Goal: Transaction & Acquisition: Purchase product/service

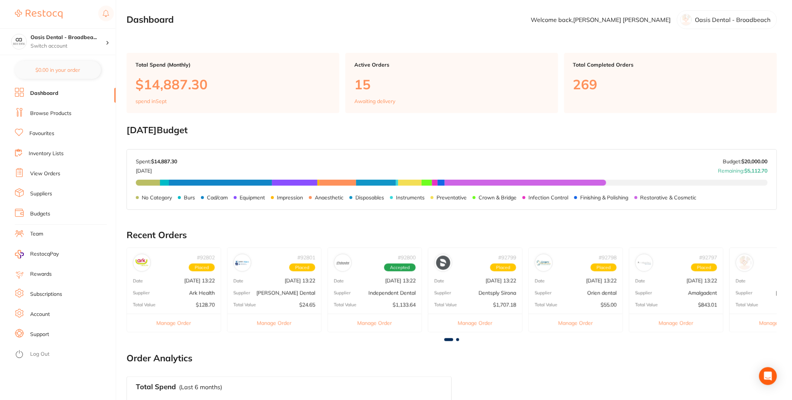
click at [55, 211] on li "Budgets" at bounding box center [65, 213] width 101 height 11
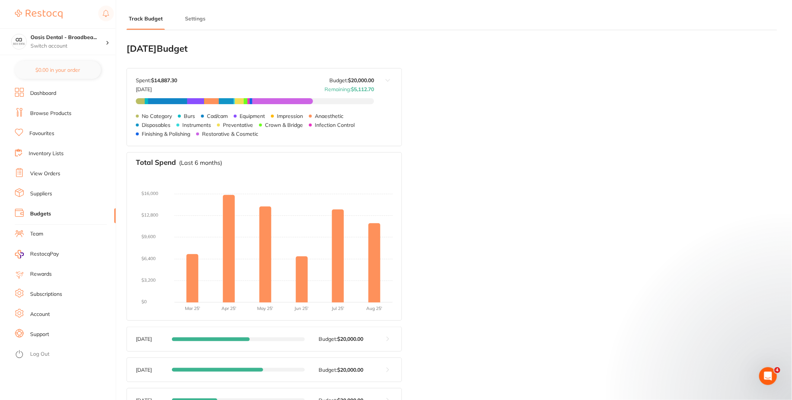
type input "20,000"
type input "0.0"
type input "20,000"
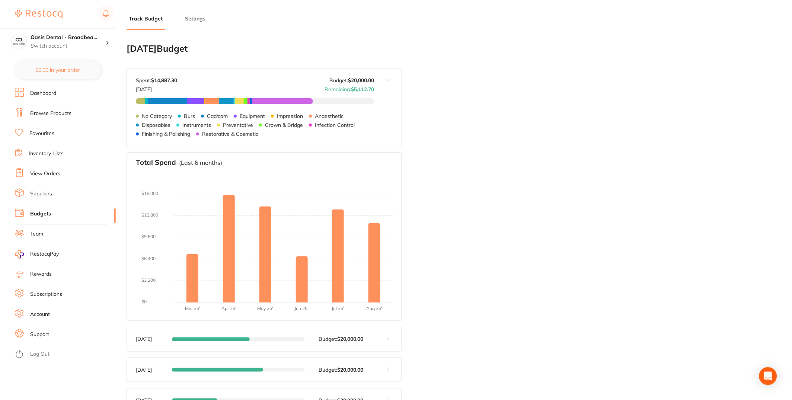
click at [63, 172] on li "View Orders" at bounding box center [65, 173] width 101 height 11
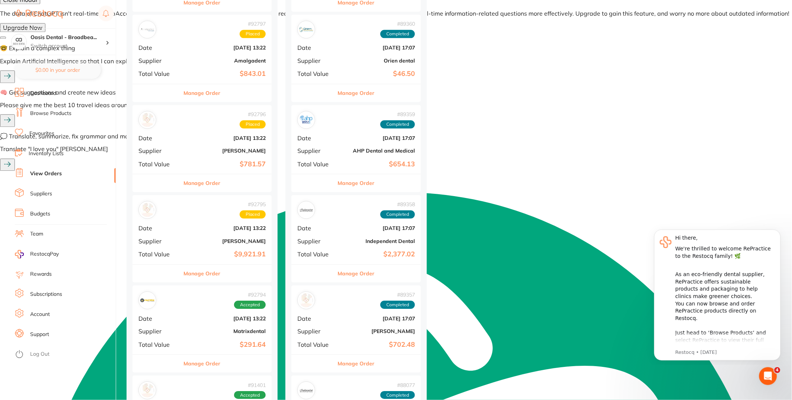
scroll to position [542, 0]
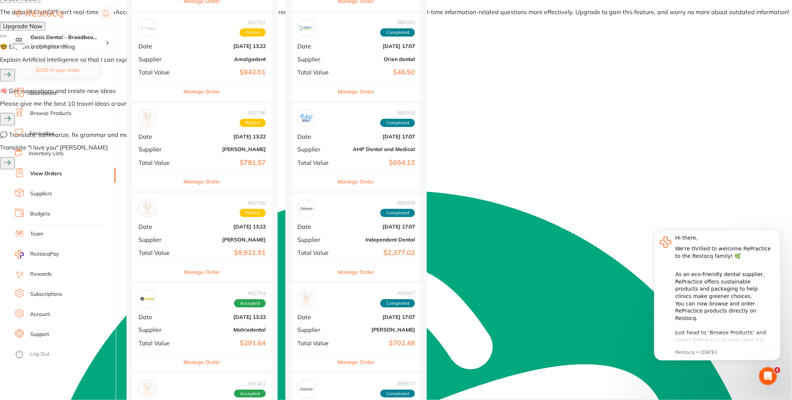
click at [247, 276] on div "Manage Order" at bounding box center [201, 272] width 139 height 18
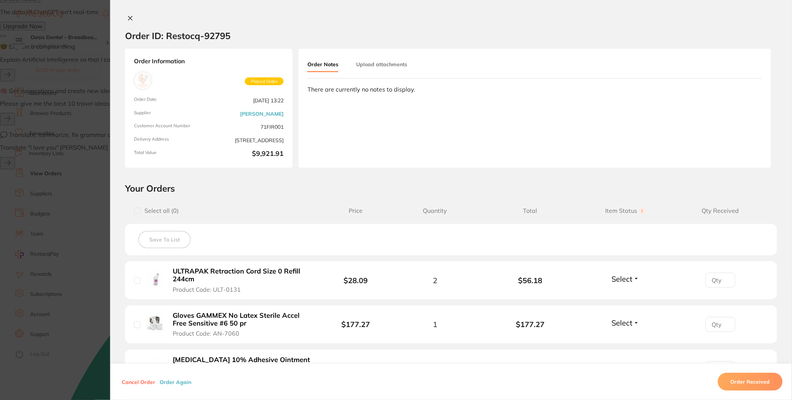
click at [178, 381] on button "Order Again" at bounding box center [175, 381] width 36 height 7
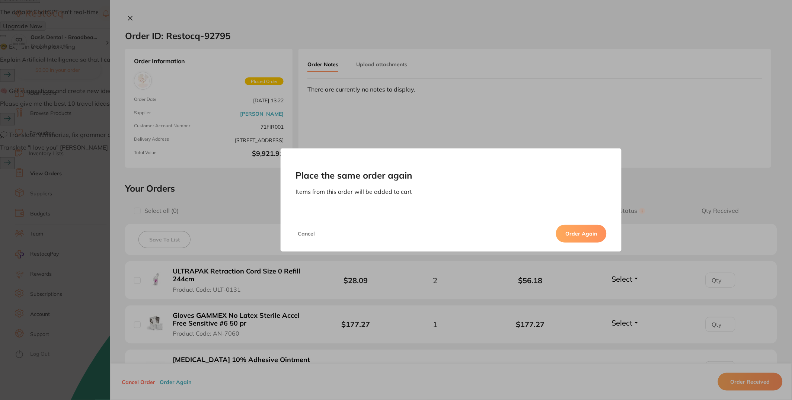
click at [576, 238] on button "Order Again" at bounding box center [581, 234] width 51 height 18
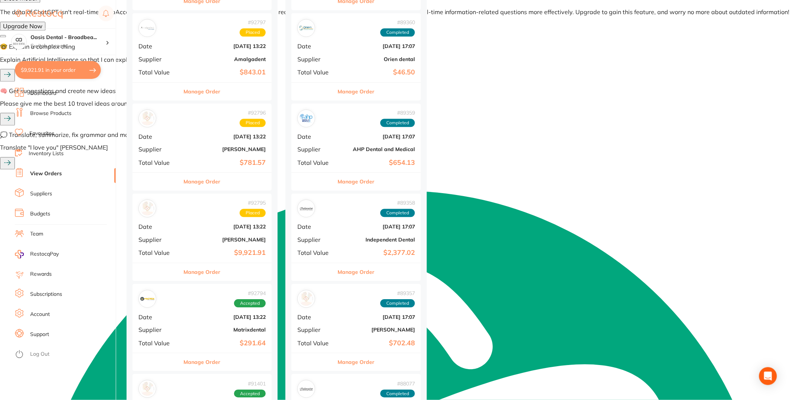
click at [60, 70] on button "$9,921.91 in your order" at bounding box center [58, 70] width 86 height 18
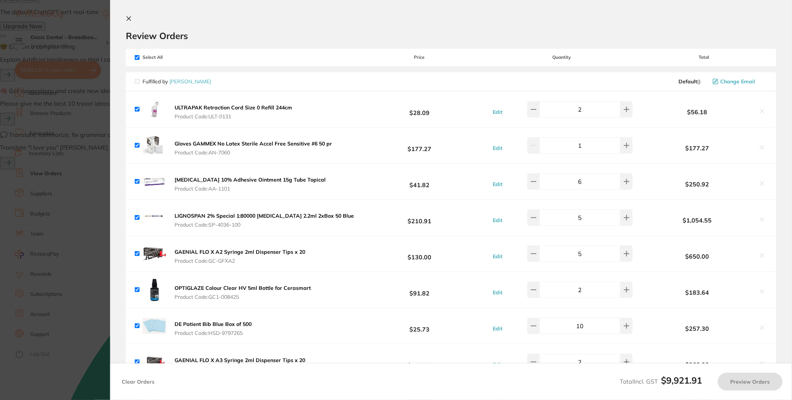
checkbox input "true"
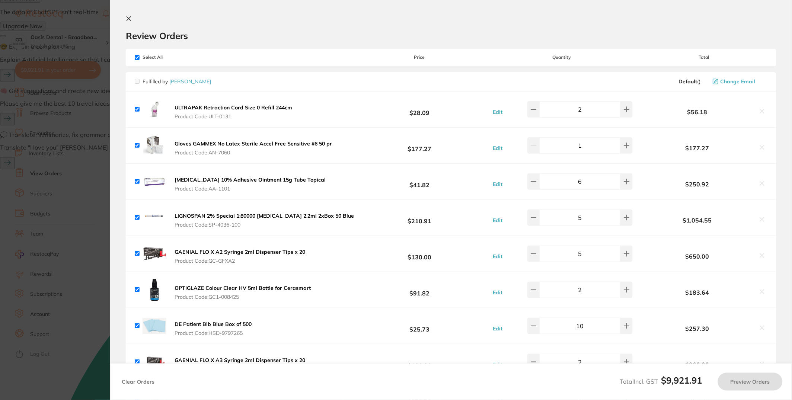
checkbox input "true"
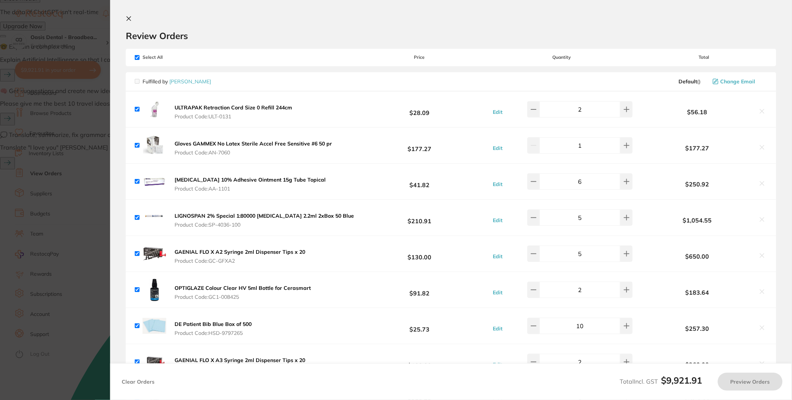
checkbox input "true"
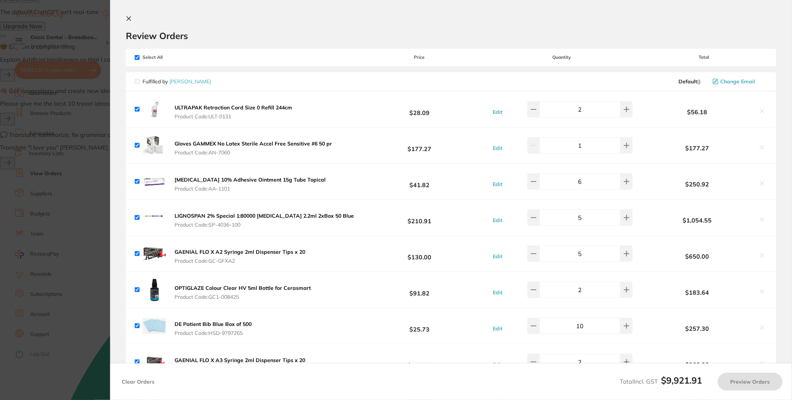
checkbox input "true"
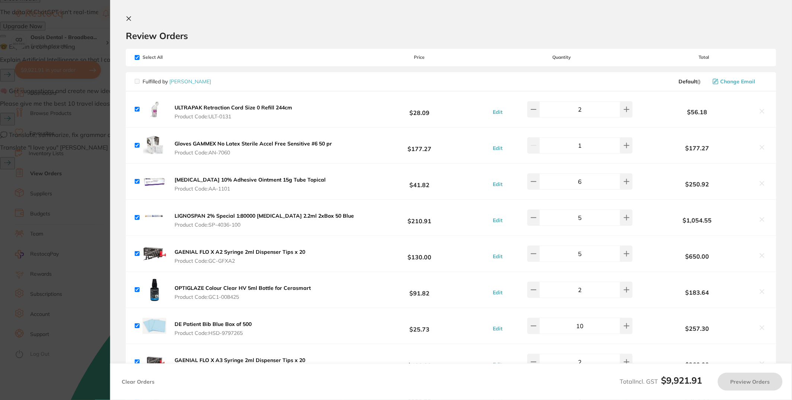
checkbox input "true"
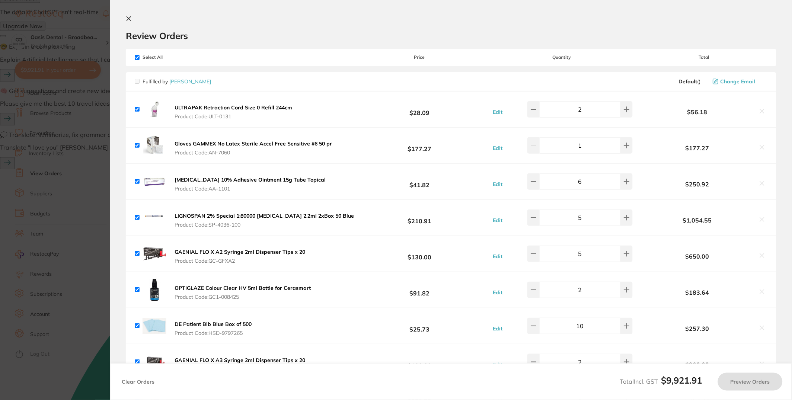
checkbox input "true"
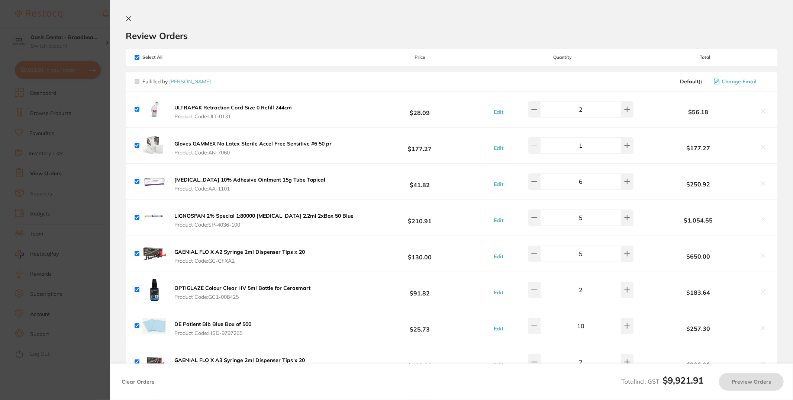
checkbox input "true"
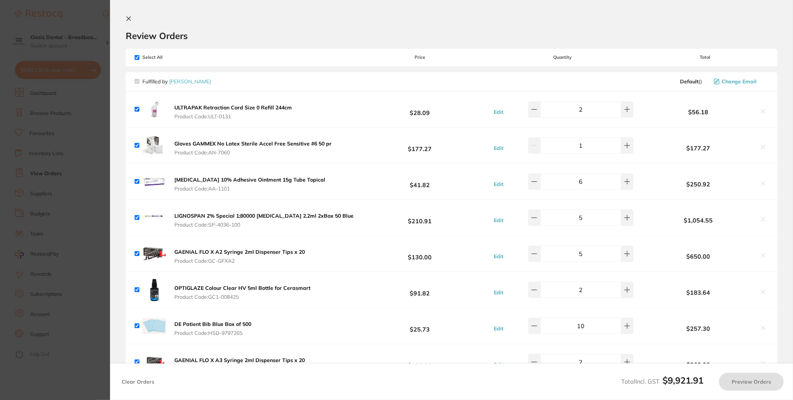
checkbox input "true"
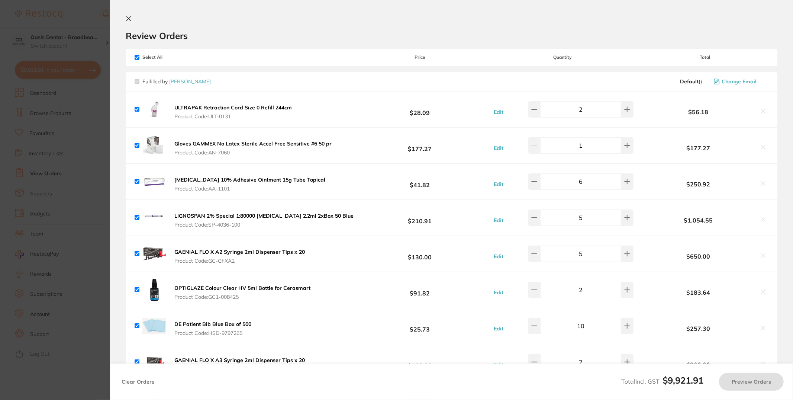
checkbox input "true"
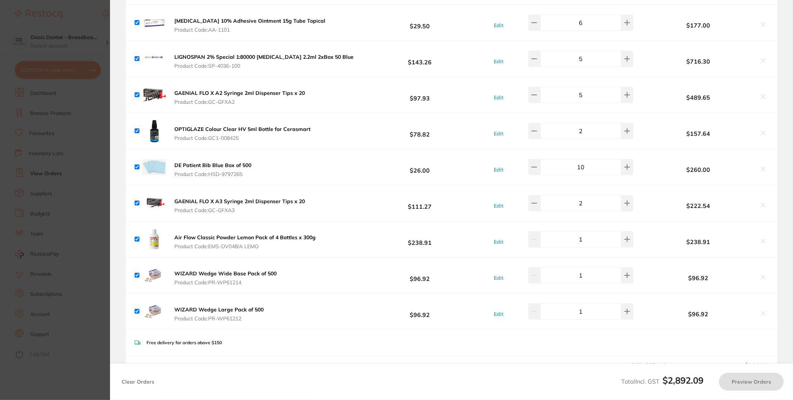
scroll to position [149, 0]
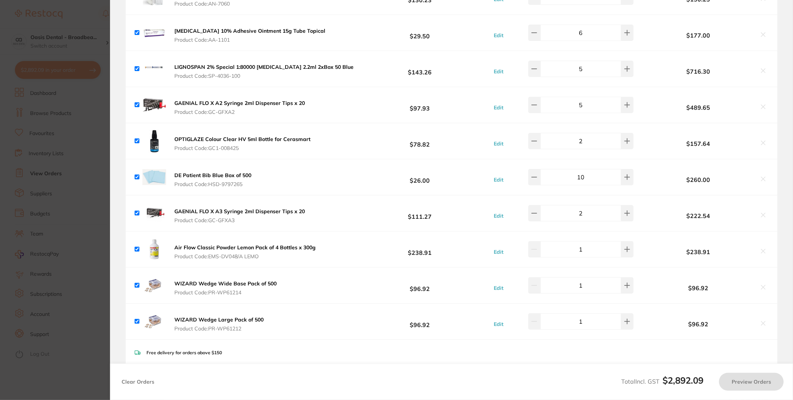
checkbox input "true"
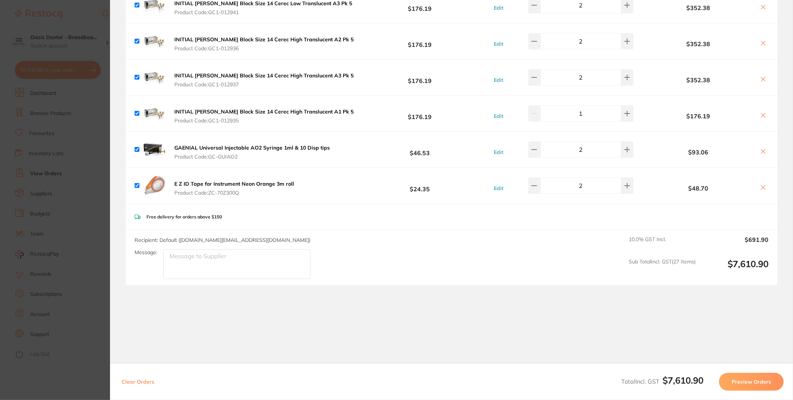
scroll to position [883, 0]
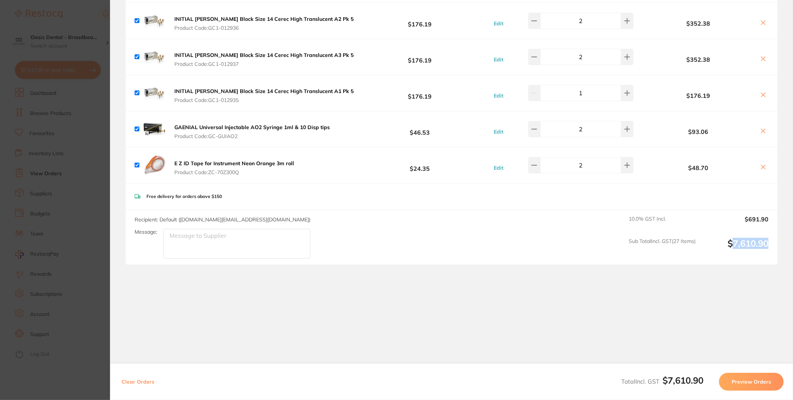
drag, startPoint x: 729, startPoint y: 243, endPoint x: 781, endPoint y: 244, distance: 52.5
type textarea "7,610.90"
click at [785, 245] on section "Review Orders Your orders are being processed and we will notify you once we ha…" at bounding box center [451, 200] width 683 height 400
click at [780, 244] on section "Review Orders Your orders are being processed and we will notify you once we ha…" at bounding box center [451, 200] width 683 height 400
drag, startPoint x: 760, startPoint y: 244, endPoint x: 696, endPoint y: 240, distance: 64.1
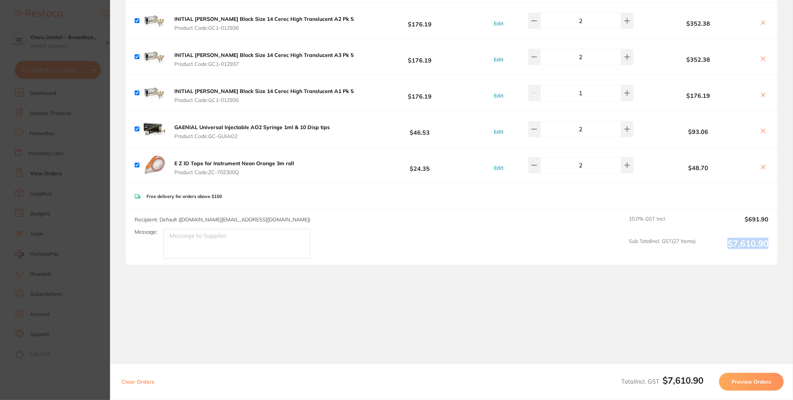
click at [696, 240] on div "10.0 % GST Incl. $691.90 Sub Total Incl. GST ( 27 Items) $7,610.90" at bounding box center [699, 237] width 140 height 43
copy output "$7,610.90"
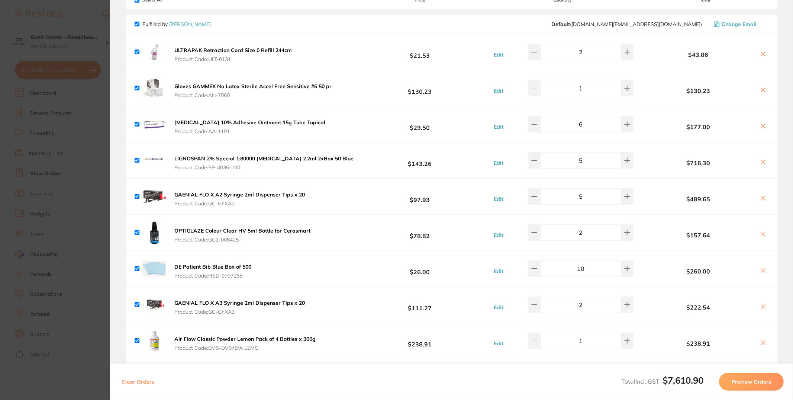
scroll to position [0, 0]
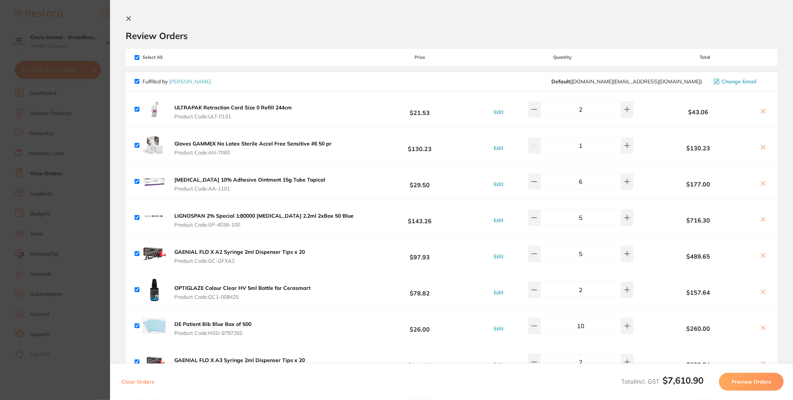
click at [759, 108] on button at bounding box center [763, 112] width 10 height 8
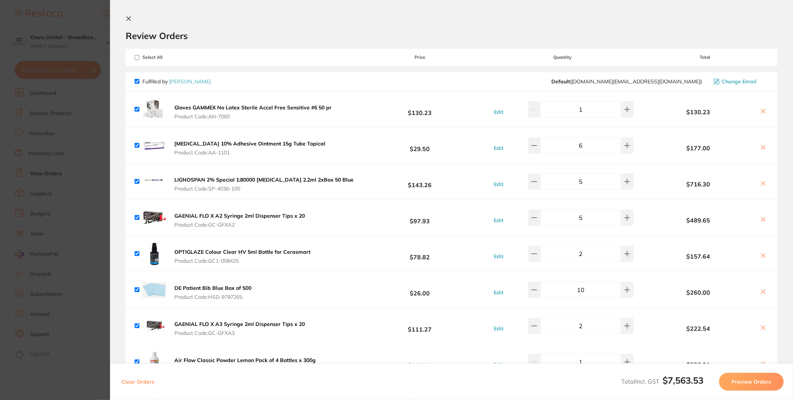
click at [759, 108] on button at bounding box center [763, 112] width 10 height 8
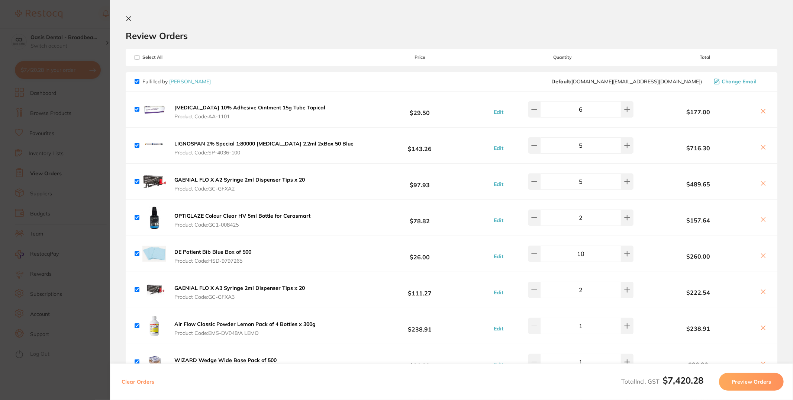
click at [759, 108] on button at bounding box center [763, 112] width 10 height 8
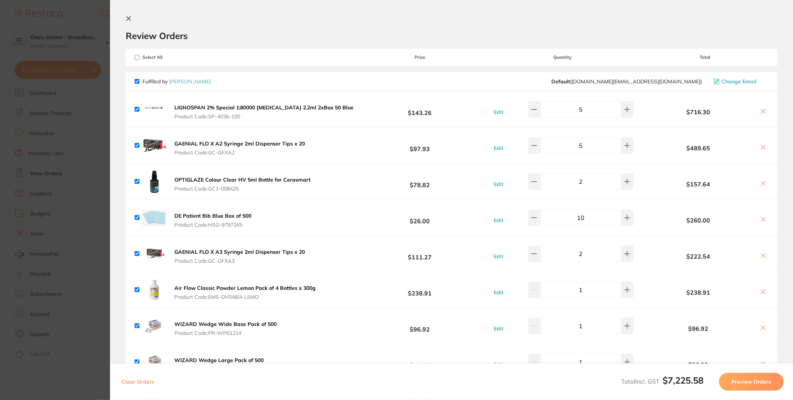
click at [759, 108] on button at bounding box center [763, 112] width 10 height 8
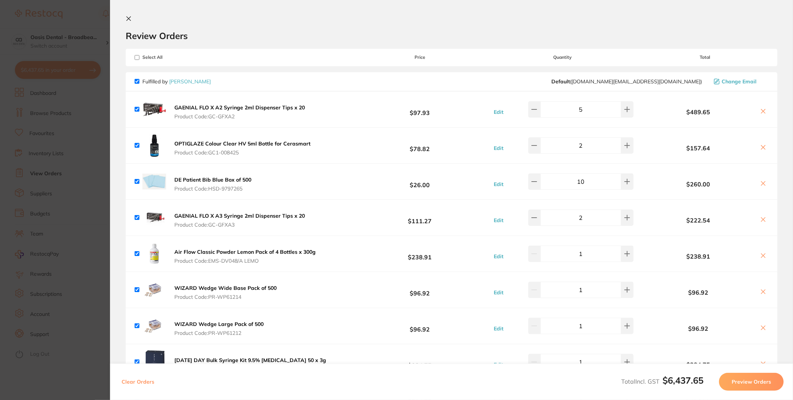
click at [759, 108] on button at bounding box center [763, 112] width 10 height 8
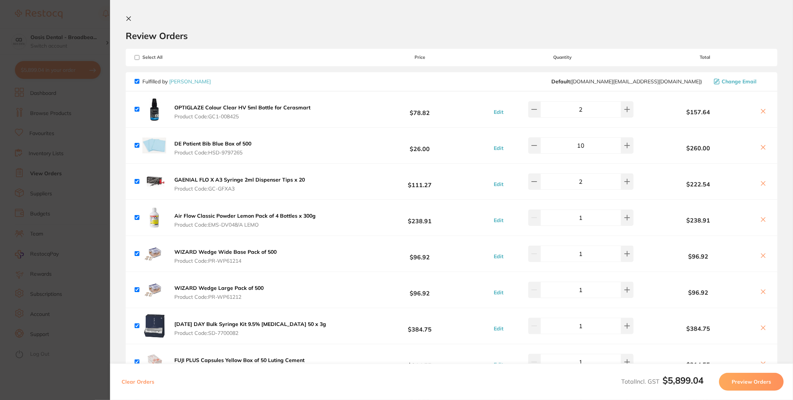
click at [759, 108] on button at bounding box center [763, 112] width 10 height 8
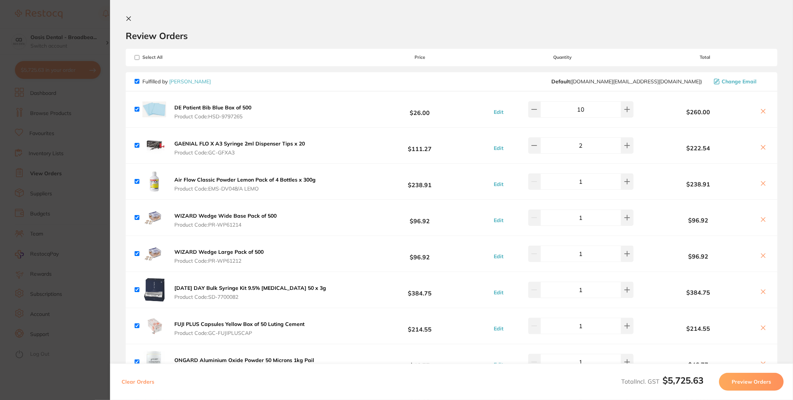
click at [759, 108] on button at bounding box center [763, 112] width 10 height 8
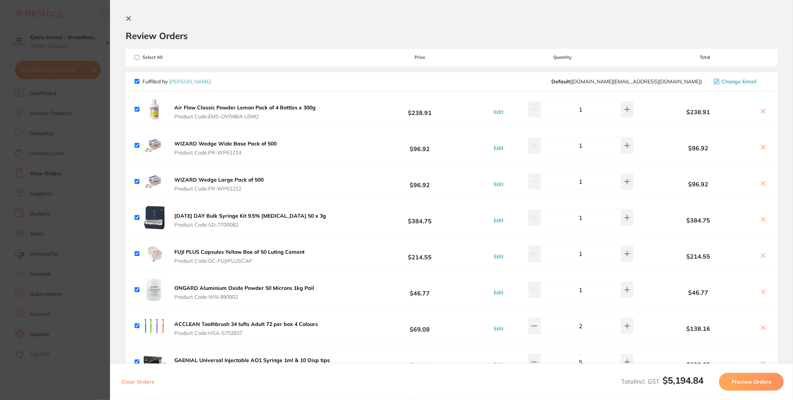
click at [759, 108] on button at bounding box center [763, 112] width 10 height 8
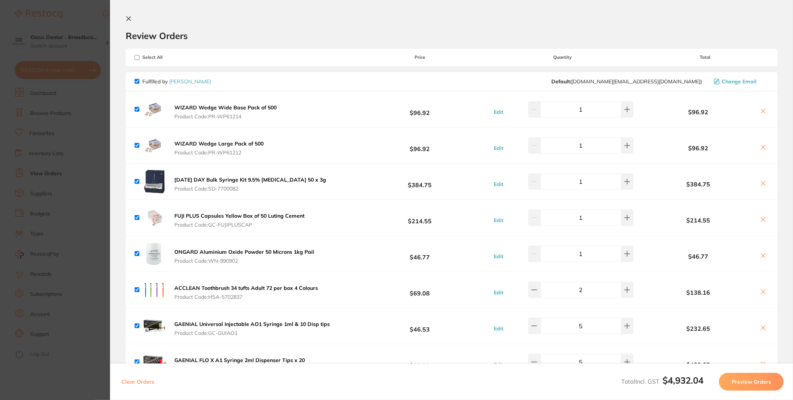
click at [759, 108] on button at bounding box center [763, 112] width 10 height 8
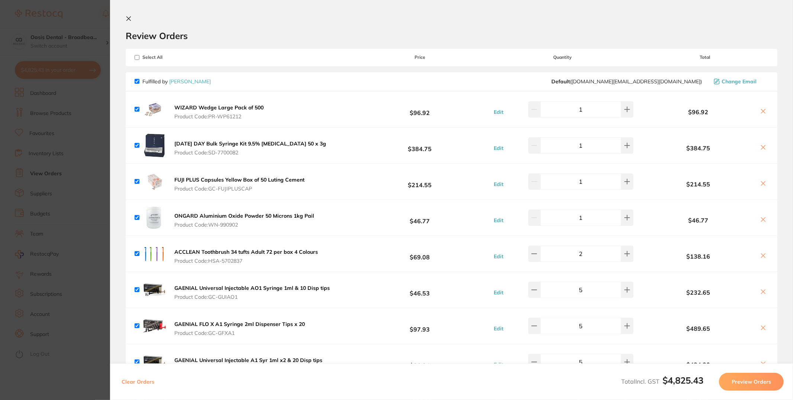
click at [759, 108] on button at bounding box center [763, 112] width 10 height 8
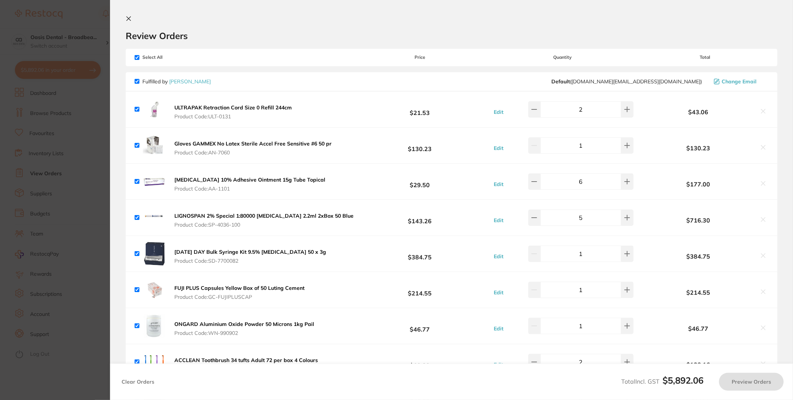
click at [763, 109] on icon at bounding box center [764, 111] width 6 height 6
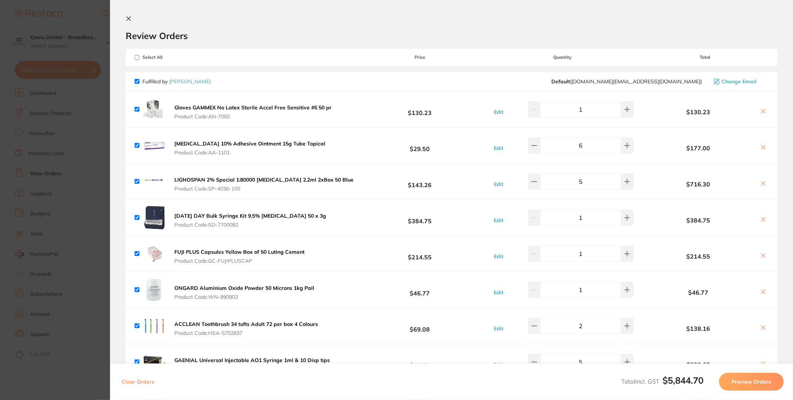
click at [763, 109] on icon at bounding box center [764, 111] width 6 height 6
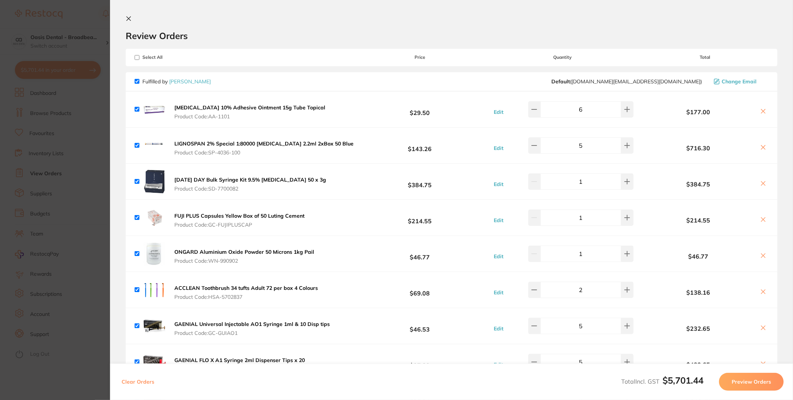
click at [763, 109] on icon at bounding box center [764, 111] width 6 height 6
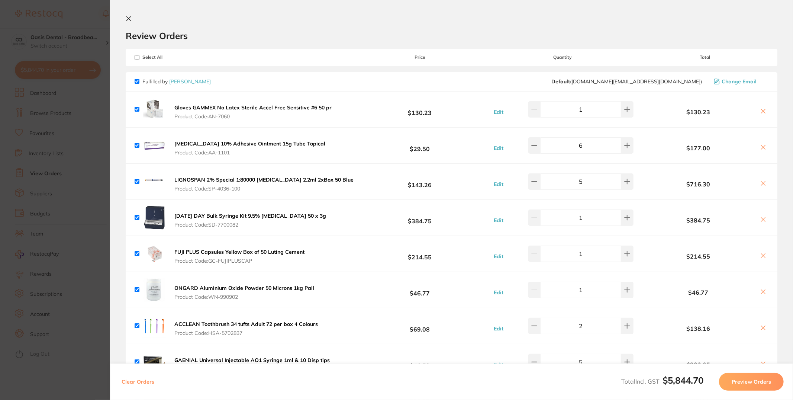
click at [763, 109] on icon at bounding box center [764, 111] width 6 height 6
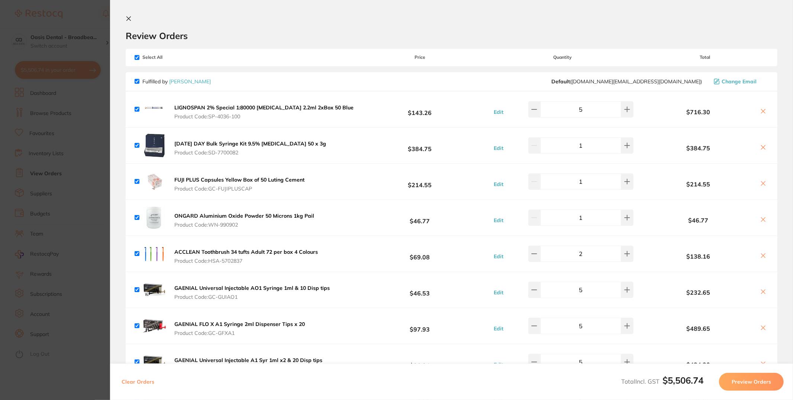
click at [763, 111] on icon at bounding box center [764, 111] width 4 height 4
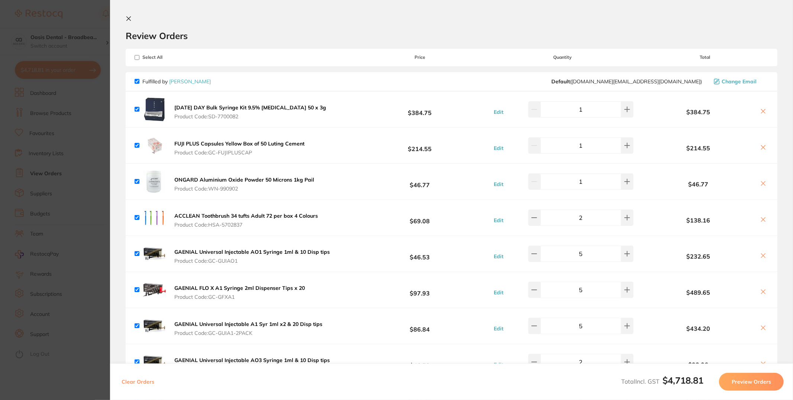
click at [763, 111] on icon at bounding box center [764, 111] width 4 height 4
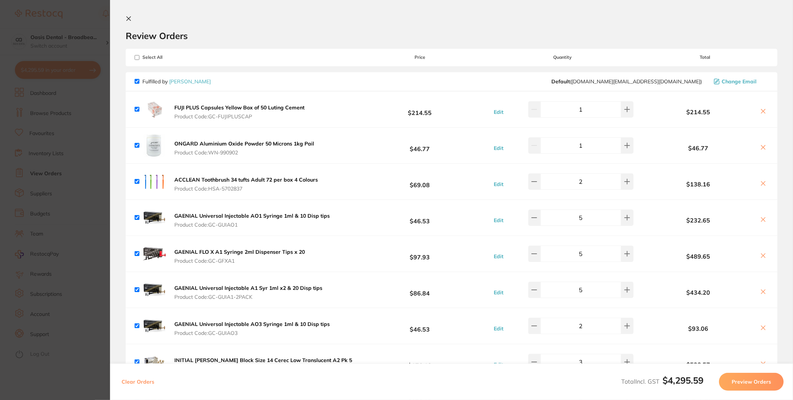
click at [763, 111] on icon at bounding box center [764, 111] width 4 height 4
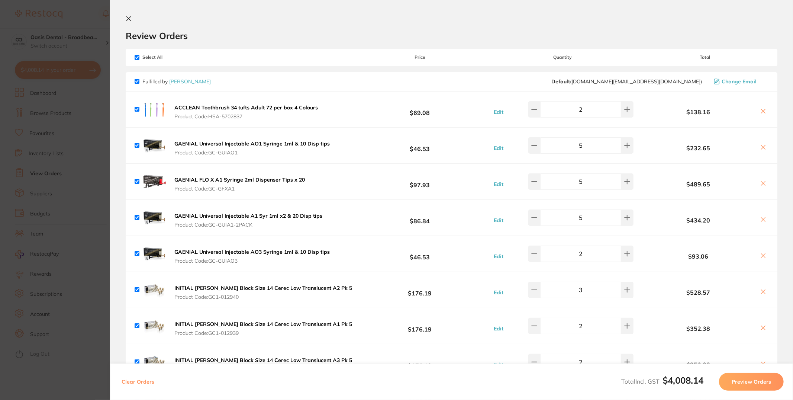
click at [763, 111] on icon at bounding box center [764, 111] width 6 height 6
click at [763, 112] on icon at bounding box center [764, 111] width 4 height 4
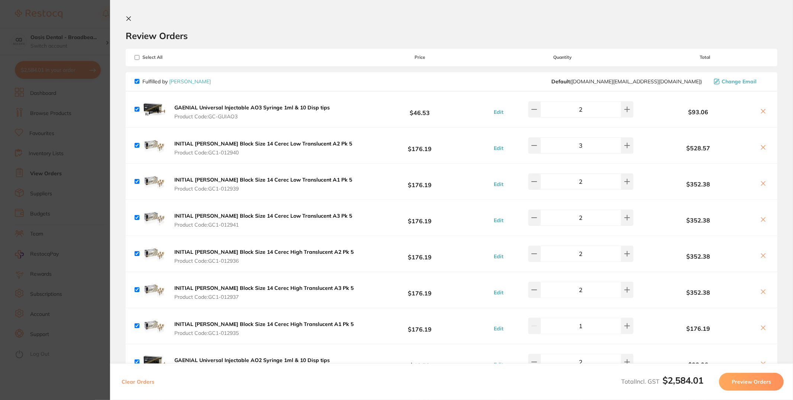
click at [763, 112] on icon at bounding box center [764, 111] width 4 height 4
click at [153, 381] on button "Clear Orders" at bounding box center [137, 382] width 37 height 18
checkbox input "true"
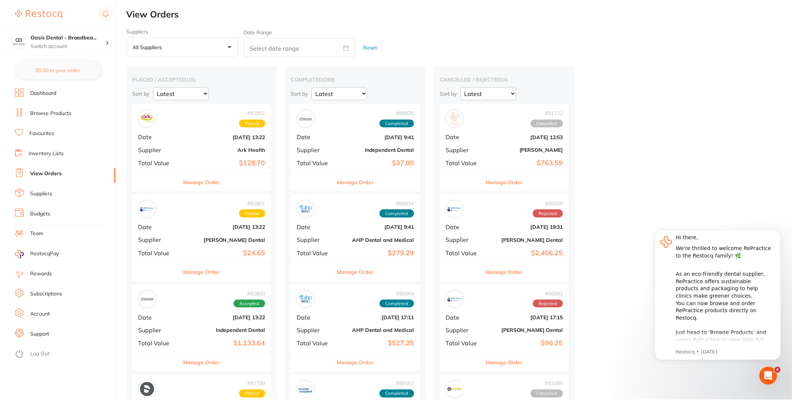
scroll to position [542, 0]
